Goal: Find specific page/section: Find specific page/section

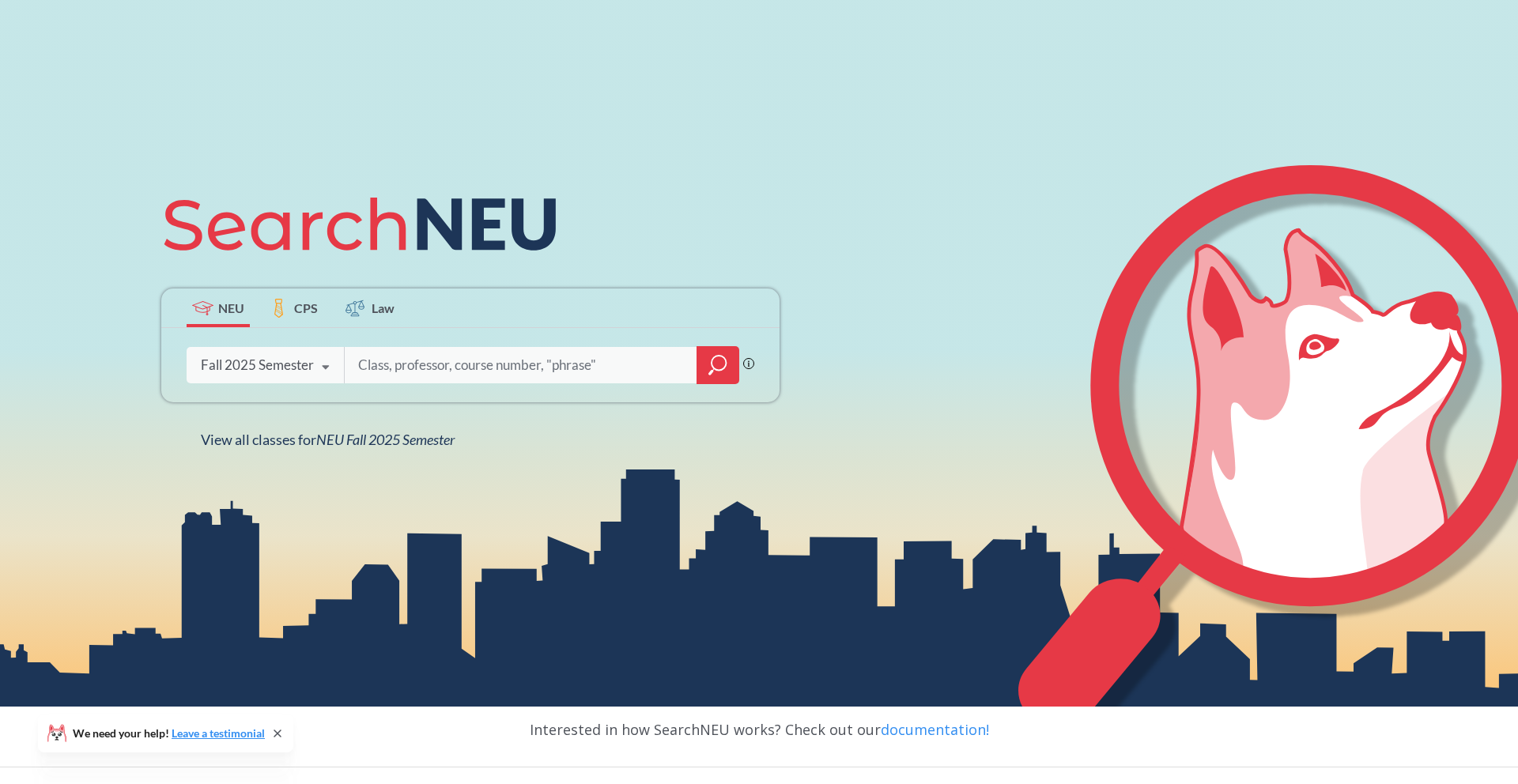
scroll to position [124, 0]
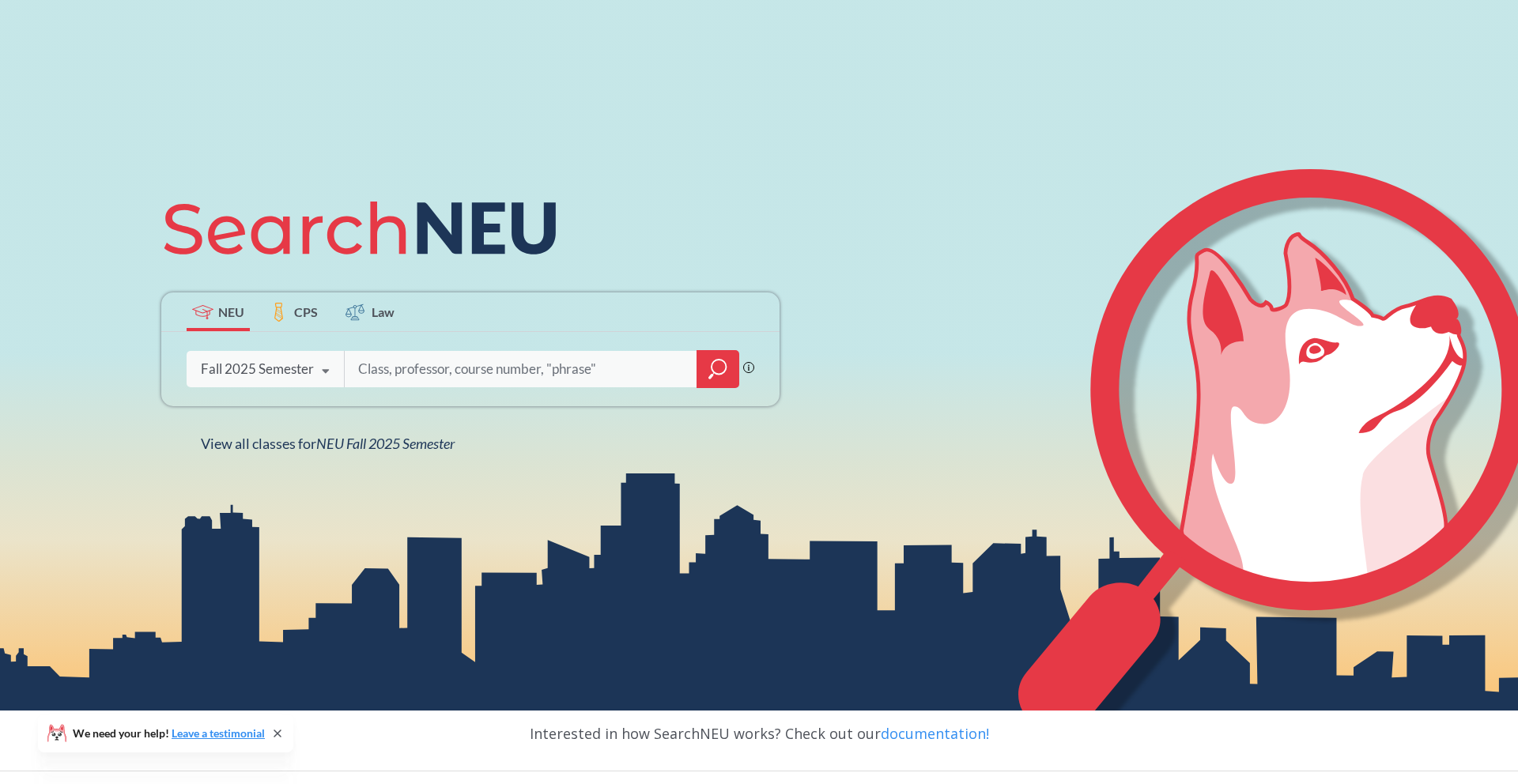
click at [723, 375] on icon "magnifying glass" at bounding box center [717, 369] width 19 height 22
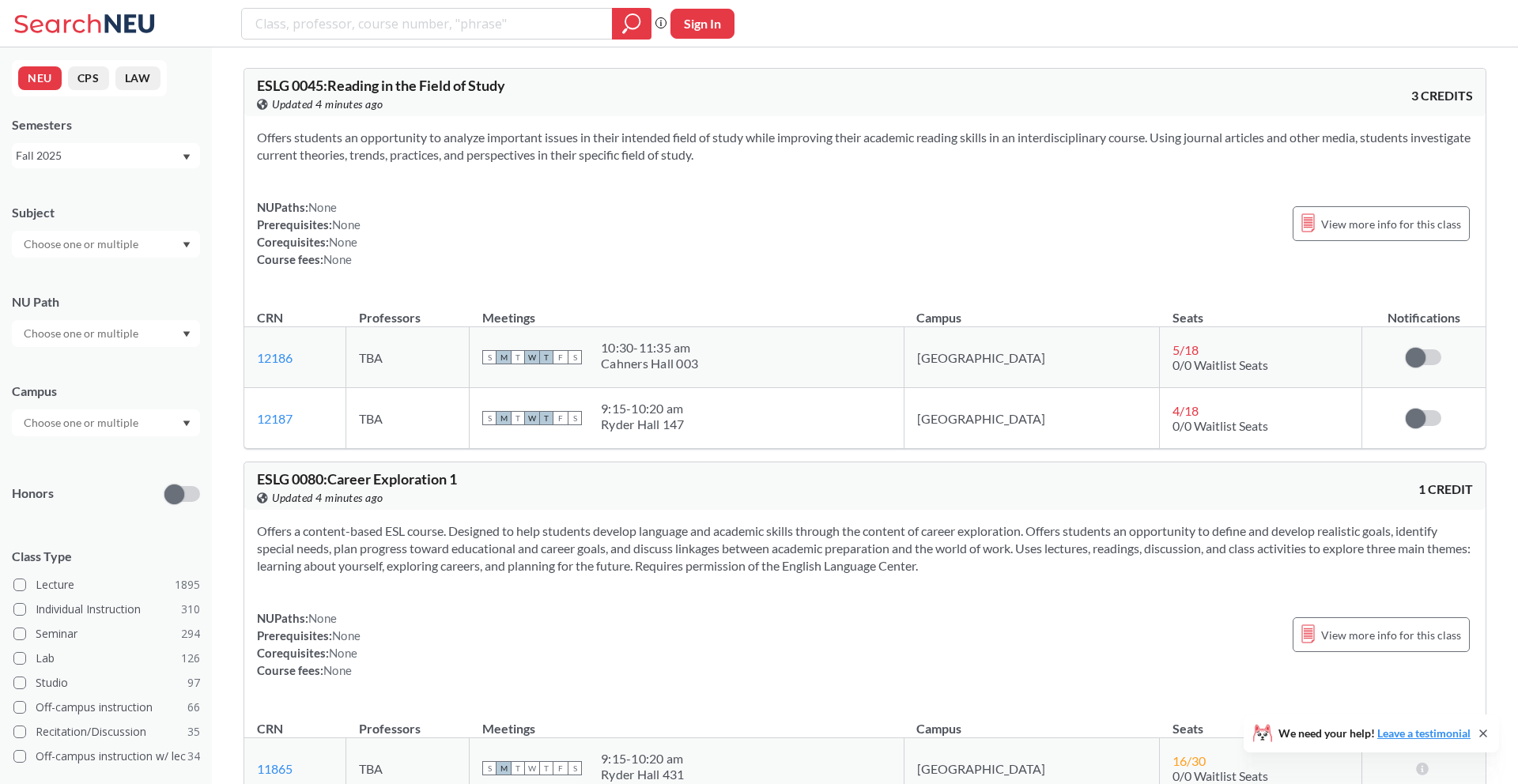
click at [114, 37] on icon at bounding box center [87, 24] width 147 height 32
